Goal: Find specific page/section: Find specific page/section

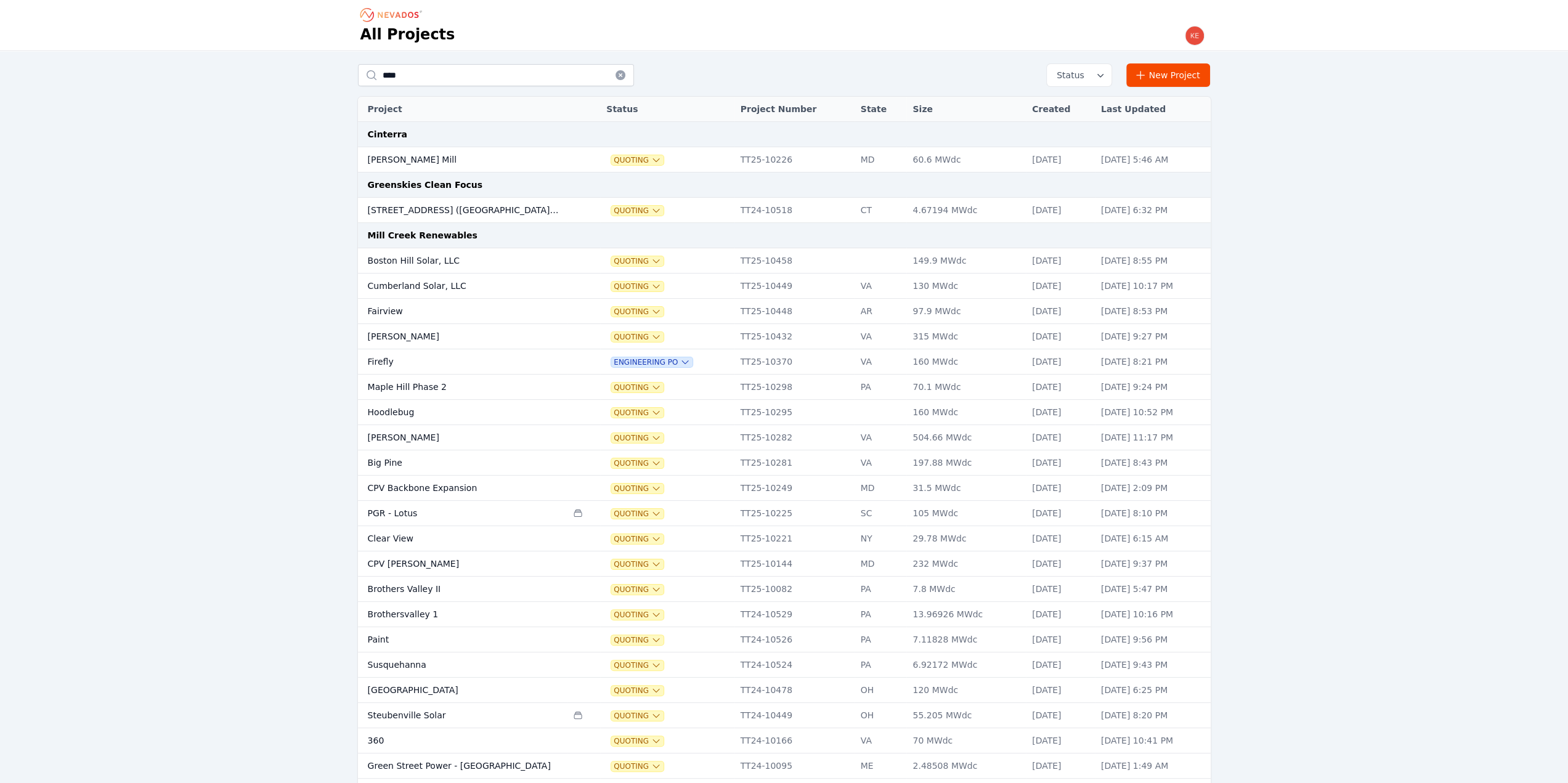
click at [616, 75] on icon at bounding box center [621, 75] width 9 height 9
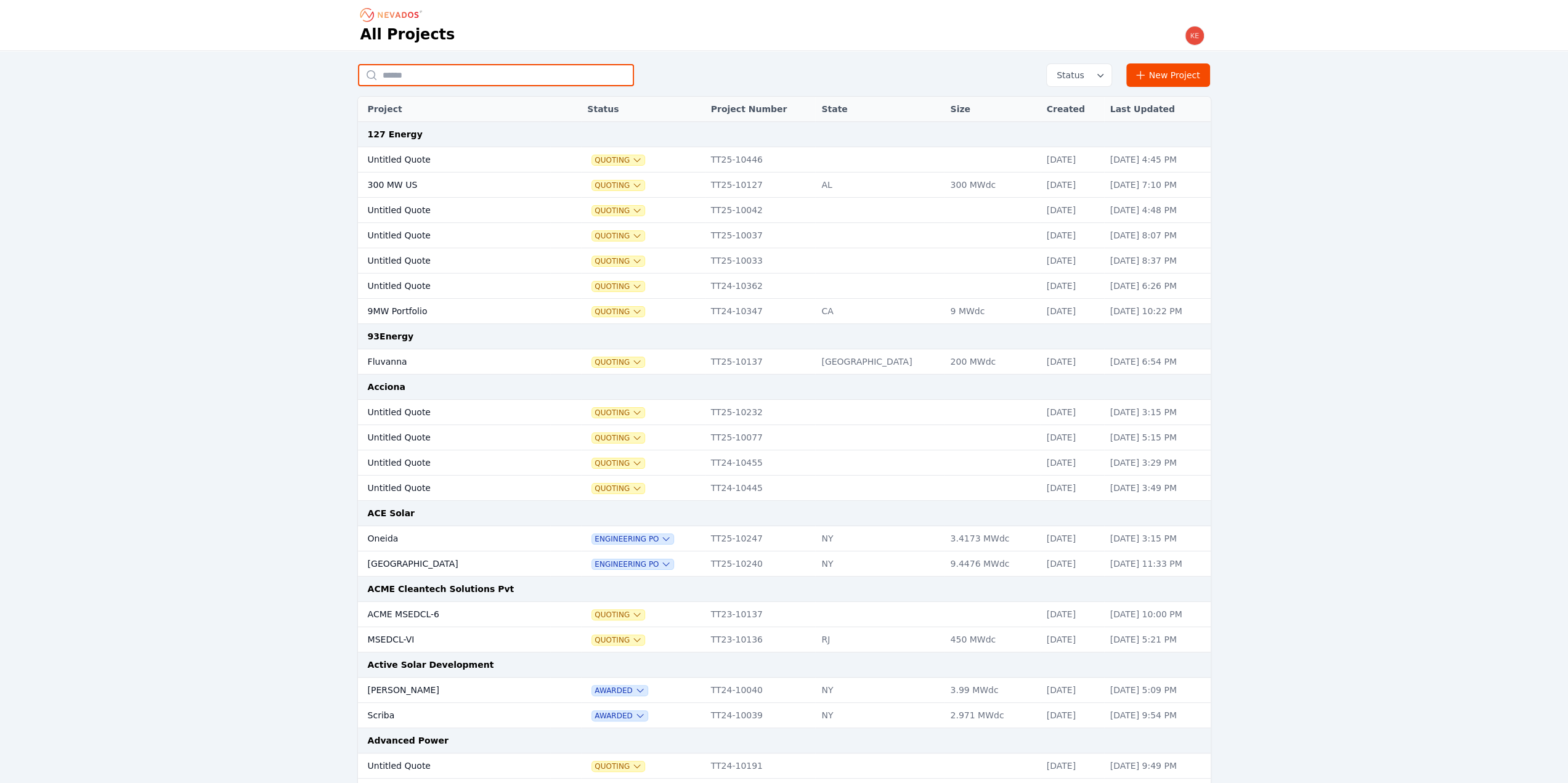
click at [573, 81] on input "text" at bounding box center [496, 75] width 276 height 22
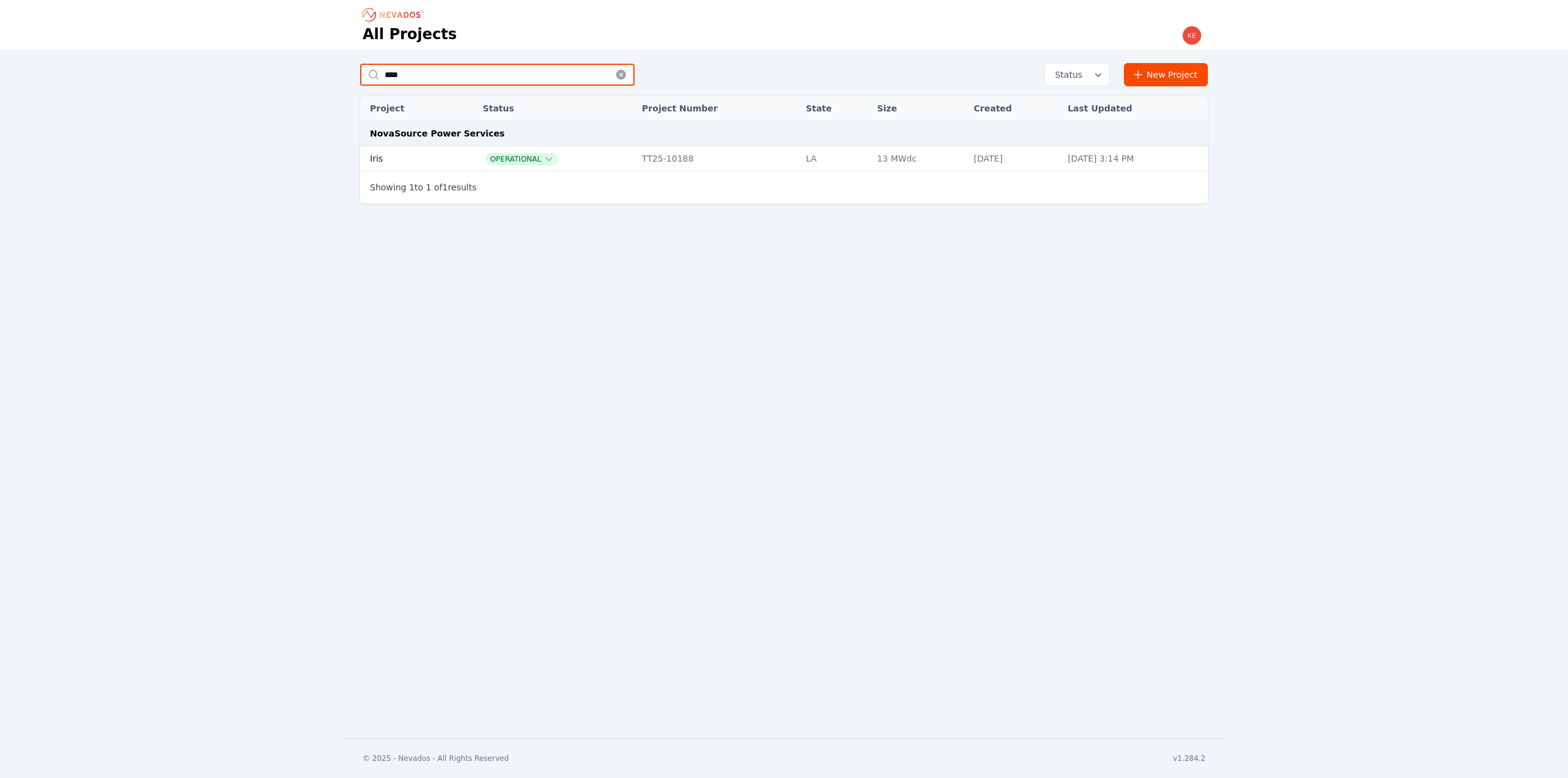
type input "****"
click at [454, 153] on td at bounding box center [465, 158] width 23 height 25
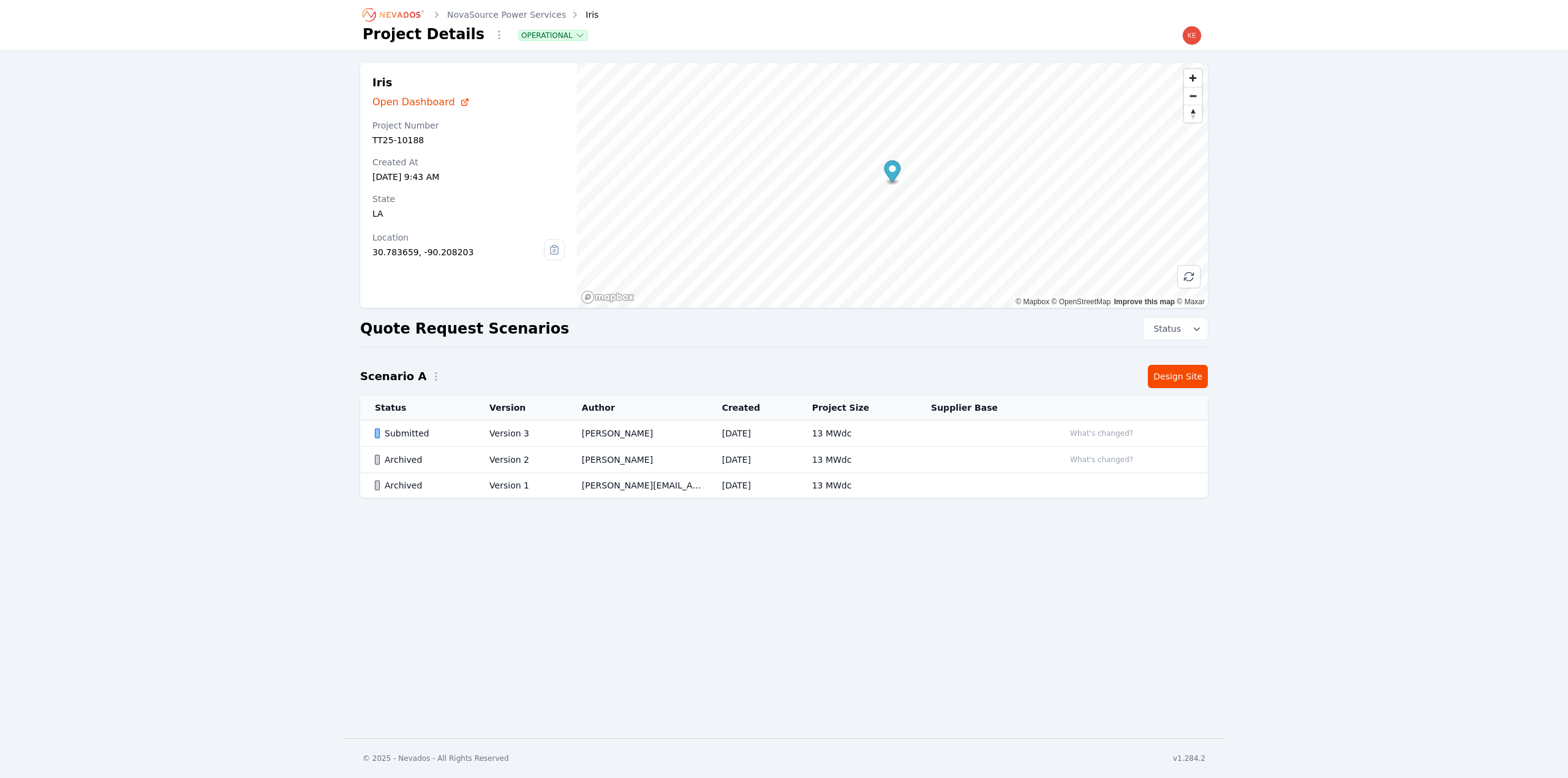
click at [554, 249] on icon at bounding box center [554, 250] width 20 height 20
click at [1191, 99] on span "Zoom out" at bounding box center [1192, 96] width 18 height 17
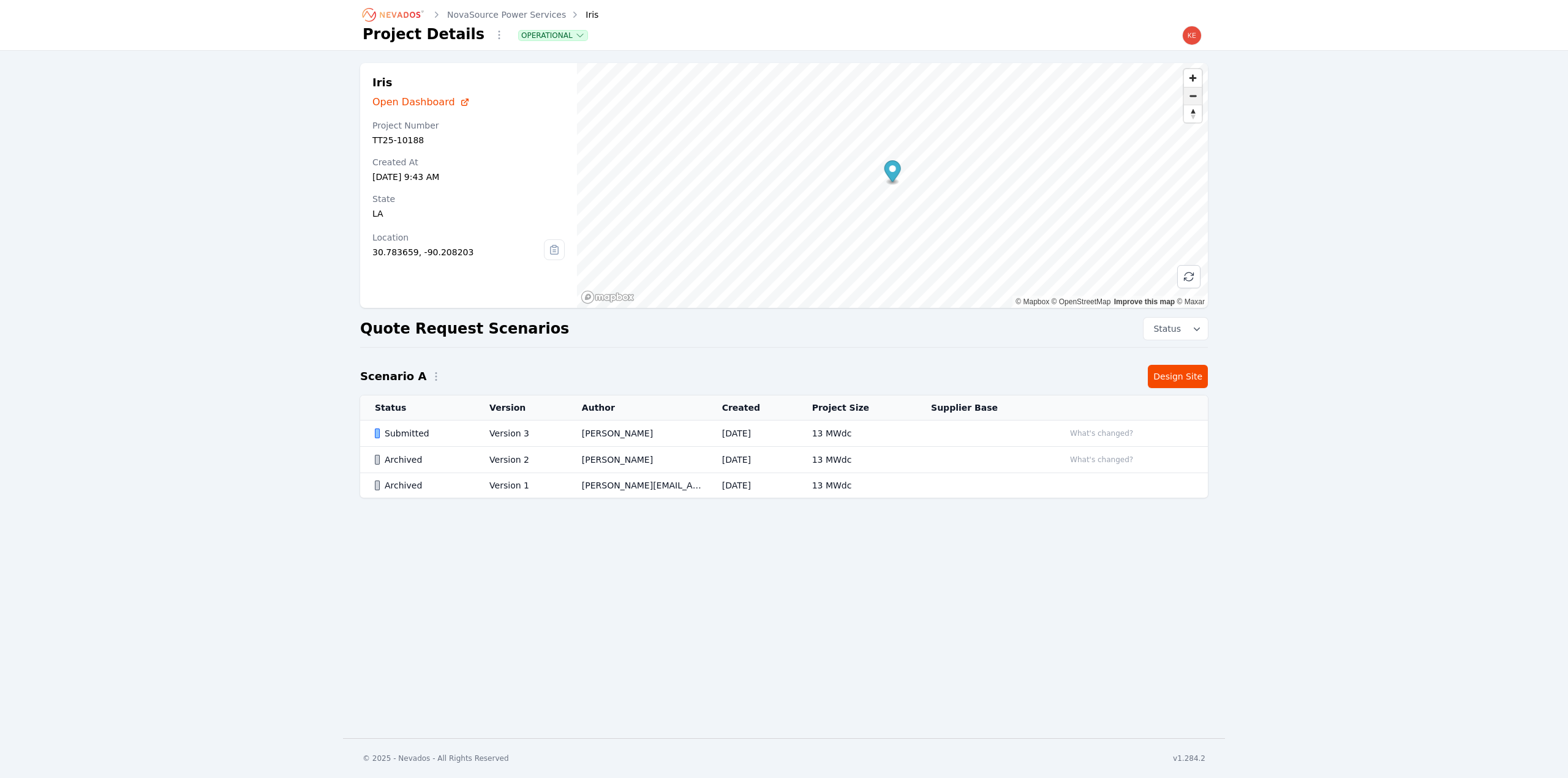
click at [1191, 99] on span "Zoom out" at bounding box center [1192, 96] width 18 height 17
click at [1191, 97] on span "Zoom out" at bounding box center [1192, 96] width 18 height 17
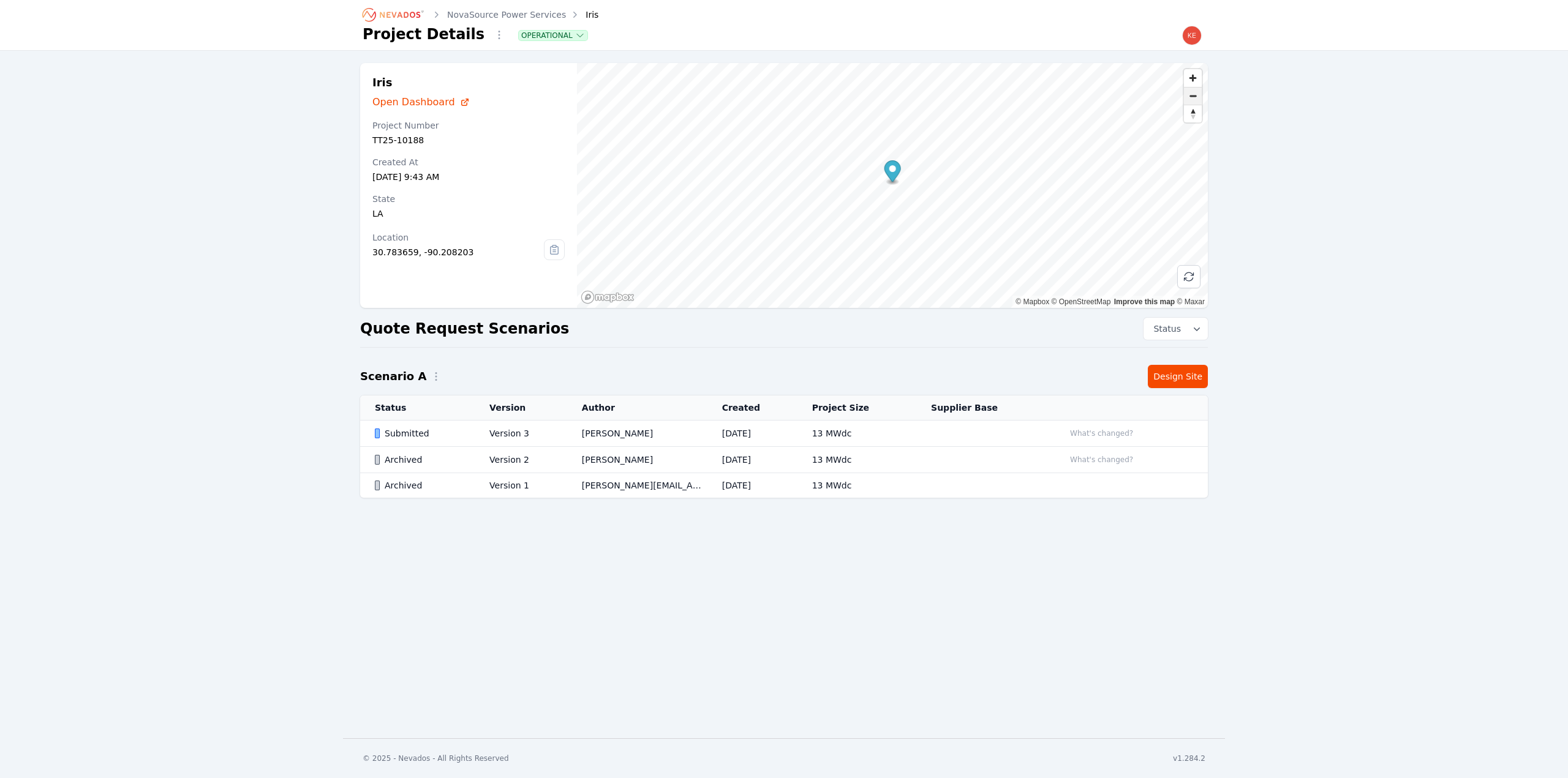
click at [1191, 97] on span "Zoom out" at bounding box center [1192, 96] width 18 height 17
click at [1191, 95] on span "Zoom out" at bounding box center [1192, 96] width 18 height 17
click at [1191, 73] on span "Zoom in" at bounding box center [1192, 77] width 18 height 18
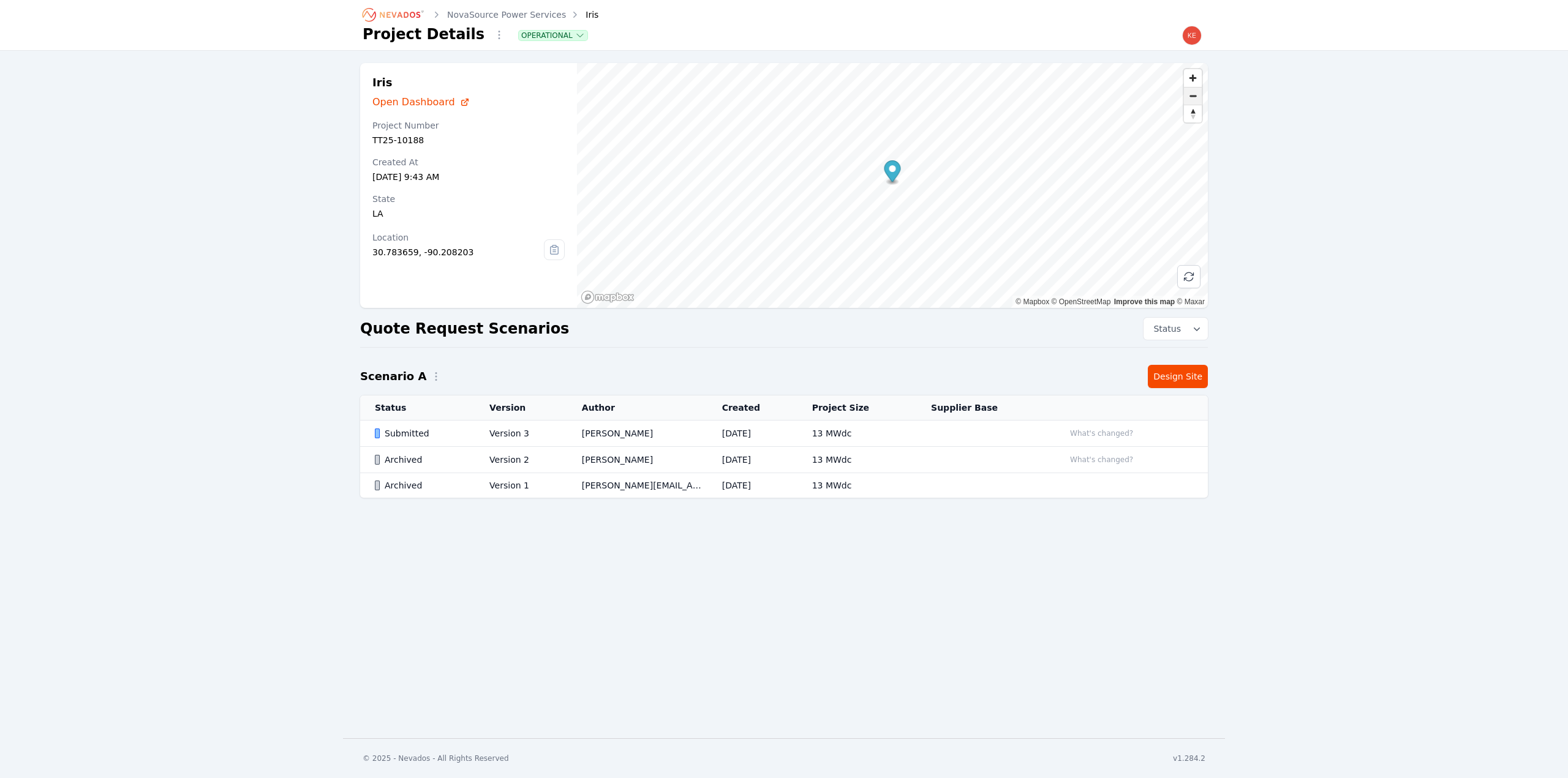
click at [1193, 95] on span "Zoom out" at bounding box center [1192, 96] width 18 height 17
click at [1191, 93] on span "Zoom out" at bounding box center [1192, 96] width 18 height 17
click at [1187, 76] on span "Zoom in" at bounding box center [1192, 77] width 18 height 18
click at [1190, 77] on span "Zoom in" at bounding box center [1192, 77] width 18 height 18
